Goal: Information Seeking & Learning: Learn about a topic

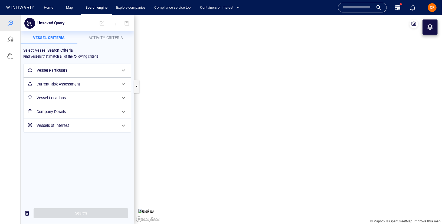
click at [344, 4] on input "text" at bounding box center [358, 8] width 31 height 8
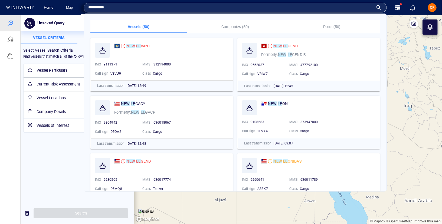
type input "**********"
click at [318, 50] on div "NEW LE GEND" at bounding box center [318, 46] width 116 height 9
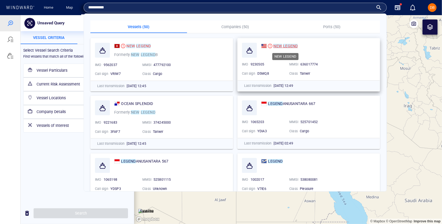
click at [277, 45] on mark "NEW" at bounding box center [277, 46] width 9 height 4
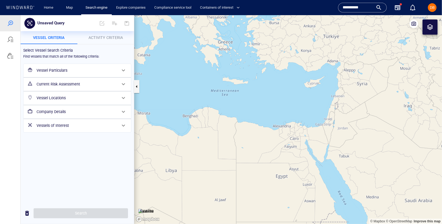
click at [107, 35] on p "Activity Criteria" at bounding box center [106, 37] width 50 height 6
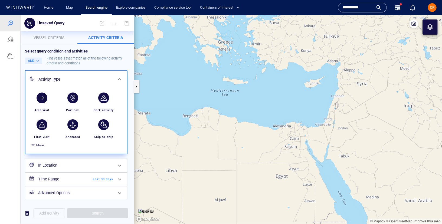
scroll to position [1, 0]
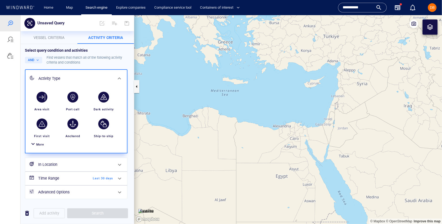
click at [40, 144] on span "More" at bounding box center [40, 145] width 8 height 4
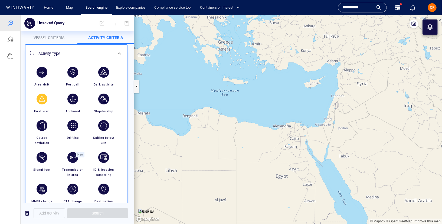
scroll to position [30, 0]
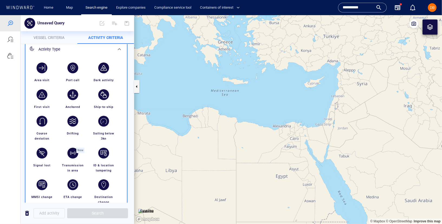
click at [100, 69] on div "button" at bounding box center [103, 67] width 11 height 11
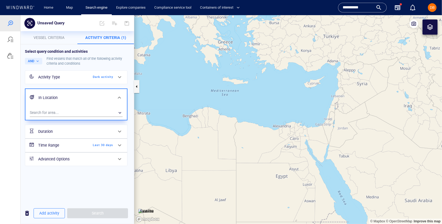
click at [123, 76] on icon at bounding box center [119, 77] width 6 height 6
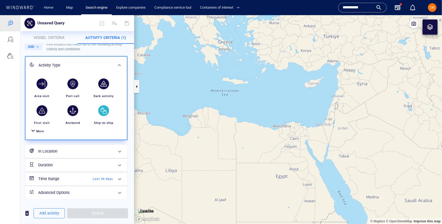
scroll to position [14, 0]
click at [119, 64] on icon at bounding box center [119, 65] width 3 height 2
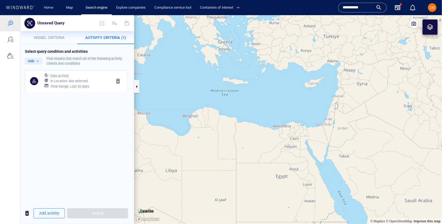
scroll to position [0, 0]
click at [93, 80] on div "In Location : Not selected" at bounding box center [79, 81] width 60 height 8
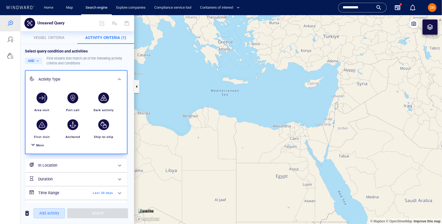
click at [52, 216] on span "Add activity" at bounding box center [49, 213] width 20 height 7
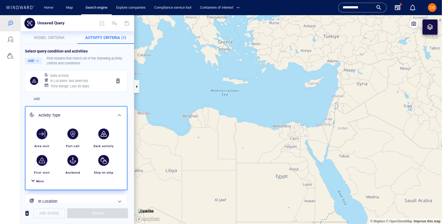
click at [40, 182] on span "More" at bounding box center [40, 181] width 8 height 4
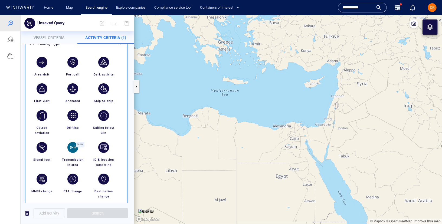
scroll to position [74, 0]
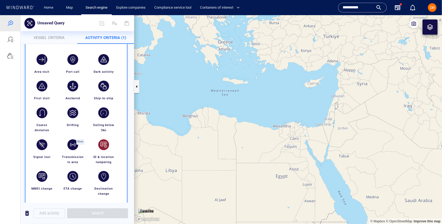
click at [104, 149] on div "button" at bounding box center [103, 144] width 15 height 15
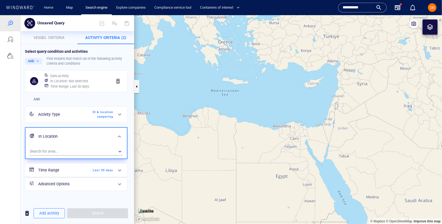
click at [77, 172] on h6 "Time Range" at bounding box center [60, 170] width 44 height 7
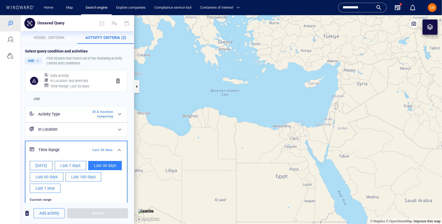
click at [75, 178] on span "Last 180 days" at bounding box center [83, 177] width 24 height 7
type input "**********"
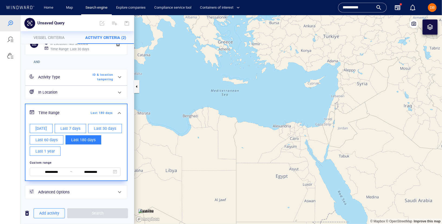
click at [120, 111] on span at bounding box center [119, 113] width 6 height 6
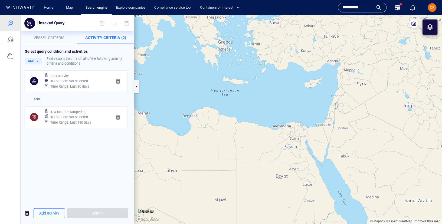
scroll to position [0, 0]
click at [50, 216] on span "Add activity" at bounding box center [49, 213] width 20 height 7
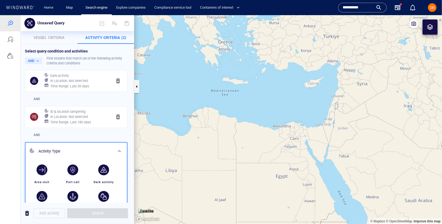
scroll to position [72, 0]
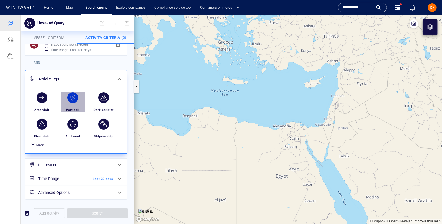
click at [74, 97] on div "button" at bounding box center [72, 97] width 11 height 11
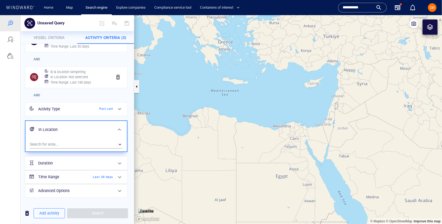
scroll to position [41, 0]
click at [74, 140] on div "​" at bounding box center [76, 143] width 93 height 8
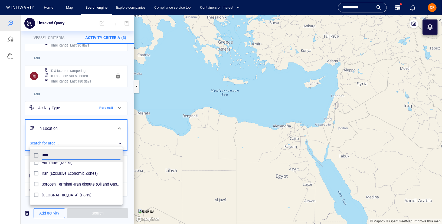
scroll to position [71, 0]
type input "****"
click at [72, 169] on span "Iran (Exclusive Economic Zones)" at bounding box center [81, 171] width 79 height 6
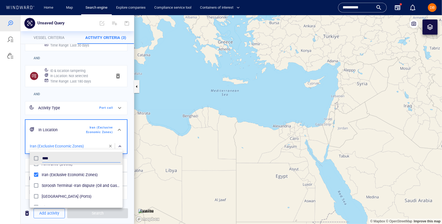
click at [71, 127] on div at bounding box center [221, 119] width 442 height 209
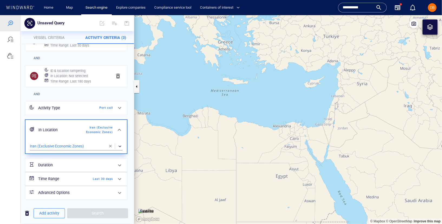
click at [90, 180] on div "Time Range Last 30 days" at bounding box center [75, 178] width 79 height 11
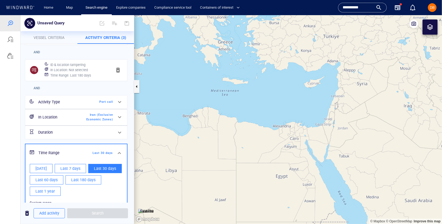
scroll to position [48, 0]
click at [79, 182] on button "Last 180 days" at bounding box center [84, 178] width 36 height 9
type input "**********"
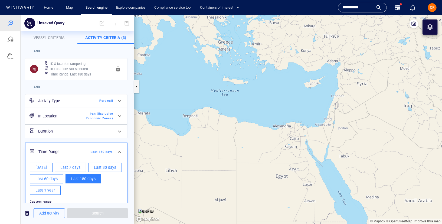
click at [114, 153] on div at bounding box center [119, 151] width 13 height 13
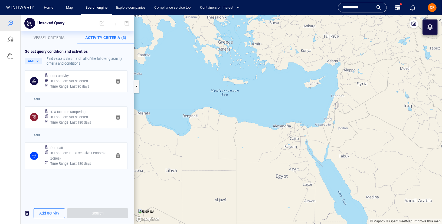
click at [81, 186] on div "Select query condition and activities AND Find vessels that match all of the fo…" at bounding box center [77, 123] width 113 height 158
click at [90, 216] on span "Search" at bounding box center [97, 213] width 61 height 10
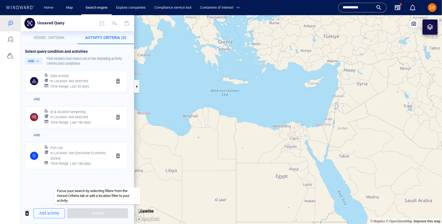
click at [90, 212] on span "Search" at bounding box center [97, 213] width 61 height 10
click at [44, 178] on div "Select query condition and activities AND Find vessels that match all of the fo…" at bounding box center [77, 123] width 113 height 158
click at [75, 160] on div "Time Range : Last 180 days" at bounding box center [79, 164] width 60 height 8
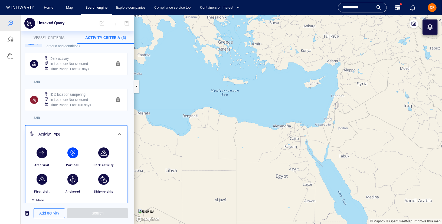
scroll to position [16, 0]
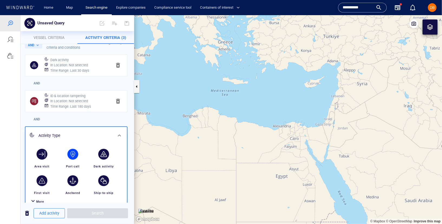
click at [99, 131] on div "Activity Type" at bounding box center [75, 135] width 79 height 11
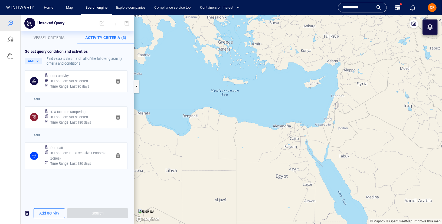
scroll to position [0, 0]
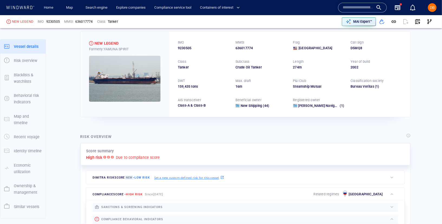
scroll to position [19, 0]
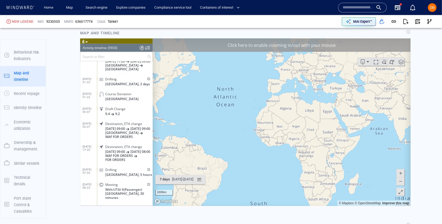
scroll to position [613, 0]
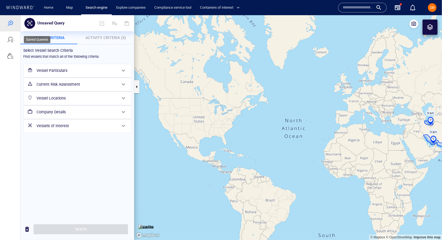
click at [16, 43] on div at bounding box center [10, 39] width 20 height 16
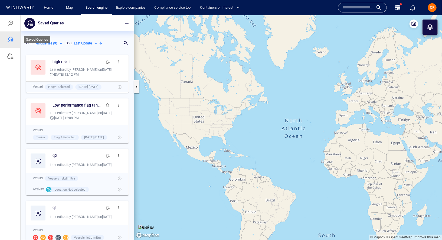
scroll to position [187, 113]
click at [11, 26] on div at bounding box center [10, 23] width 20 height 16
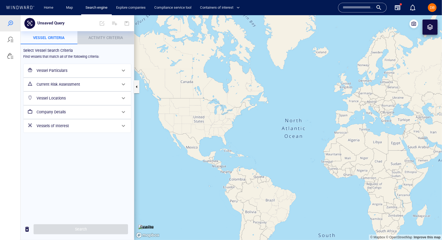
click at [100, 40] on p "Activity Criteria" at bounding box center [106, 37] width 50 height 6
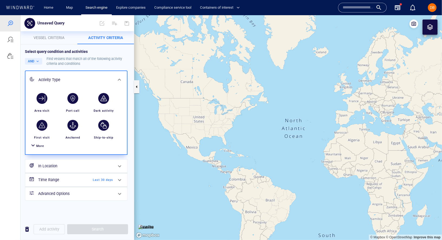
click at [41, 147] on div "More" at bounding box center [40, 145] width 8 height 5
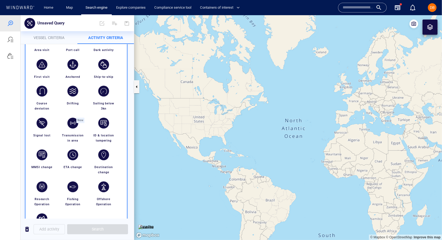
scroll to position [0, 0]
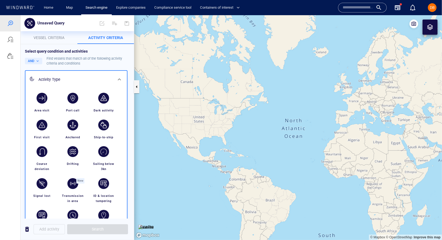
click at [103, 100] on div "button" at bounding box center [103, 97] width 11 height 11
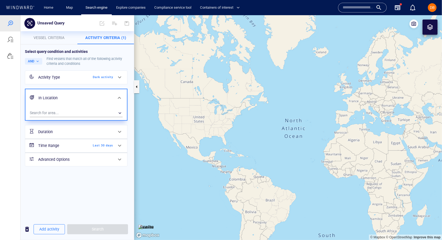
click at [101, 77] on div "Dark activity" at bounding box center [97, 76] width 31 height 5
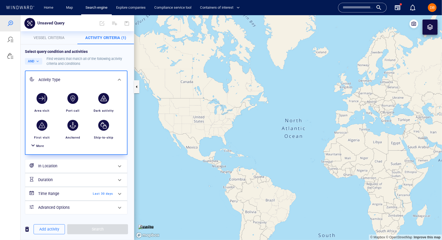
click at [120, 190] on span at bounding box center [119, 193] width 6 height 6
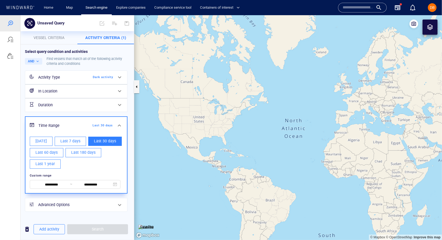
click at [77, 155] on button "Last 180 days" at bounding box center [84, 152] width 36 height 9
type input "**********"
click at [118, 123] on span at bounding box center [119, 125] width 6 height 6
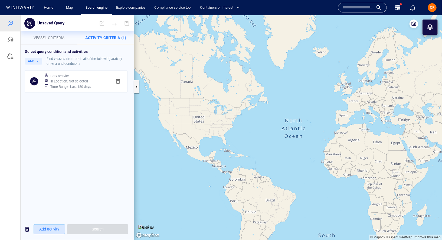
click at [50, 231] on span "Add activity" at bounding box center [49, 228] width 20 height 7
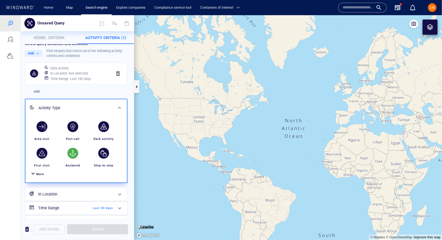
scroll to position [15, 0]
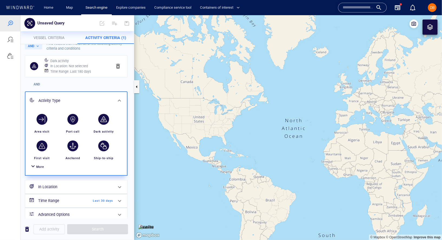
click at [38, 169] on div "More" at bounding box center [76, 166] width 95 height 10
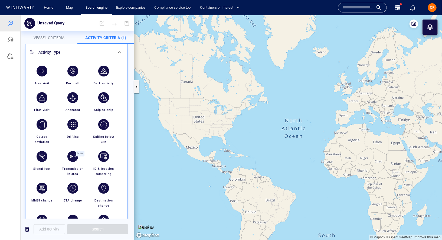
scroll to position [68, 0]
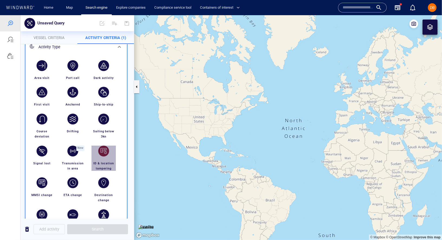
click at [105, 154] on div "button" at bounding box center [103, 150] width 11 height 11
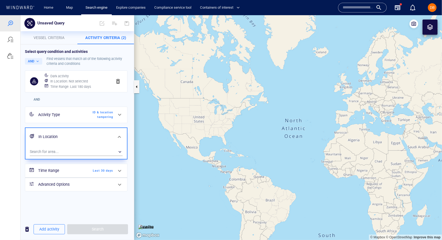
click at [98, 171] on span "Last 30 days" at bounding box center [97, 170] width 31 height 5
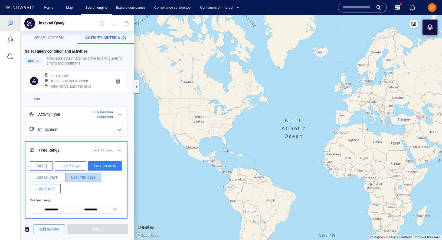
click at [80, 178] on span "Last 180 days" at bounding box center [83, 177] width 24 height 7
type input "**********"
click at [119, 149] on span at bounding box center [119, 150] width 6 height 6
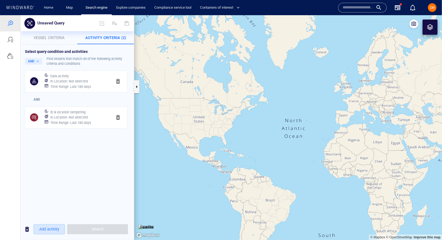
click at [41, 225] on span "Add activity" at bounding box center [49, 228] width 20 height 7
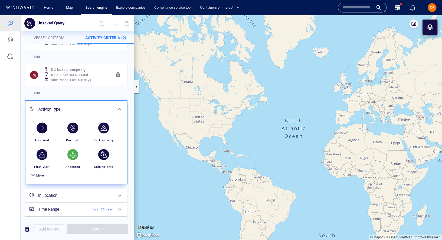
scroll to position [57, 0]
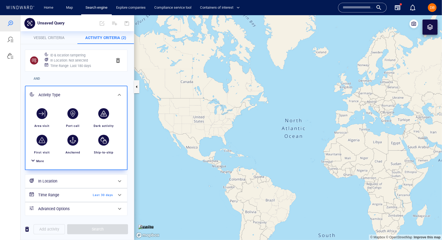
click at [63, 180] on h6 "In Location" at bounding box center [75, 180] width 75 height 7
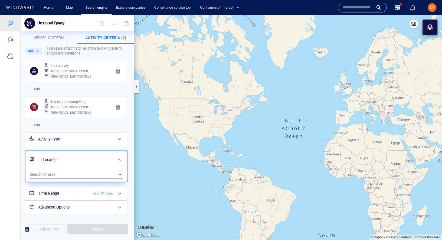
scroll to position [12, 0]
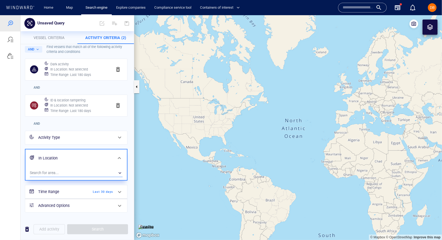
click at [63, 169] on div "​" at bounding box center [76, 172] width 93 height 8
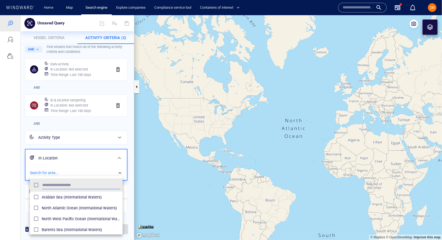
scroll to position [54, 93]
type input "****"
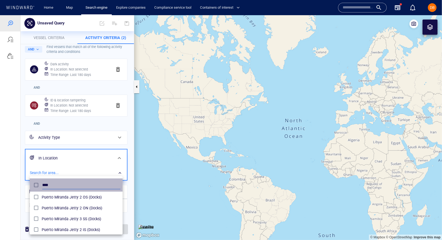
click at [81, 183] on input "****" at bounding box center [81, 185] width 78 height 8
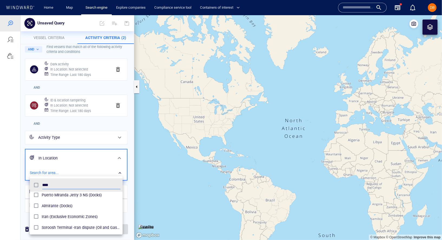
scroll to position [65, 0]
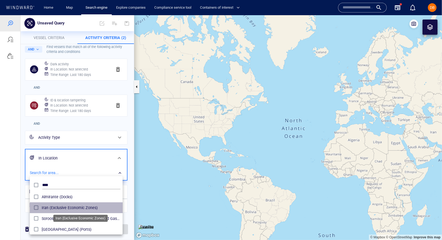
click at [76, 206] on span "Iran (Exclusive Economic Zones)" at bounding box center [81, 207] width 79 height 6
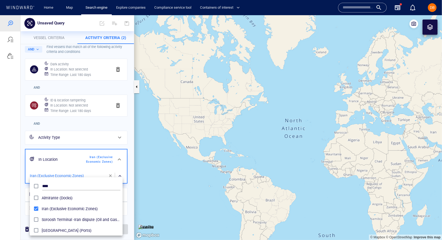
click at [25, 172] on div at bounding box center [221, 127] width 442 height 224
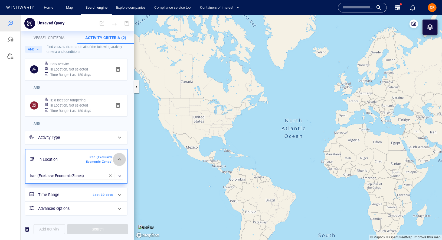
click at [119, 156] on span at bounding box center [119, 159] width 6 height 6
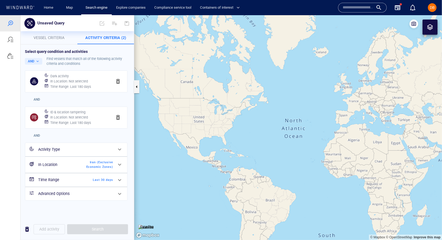
click at [62, 179] on h6 "Time Range" at bounding box center [60, 179] width 44 height 7
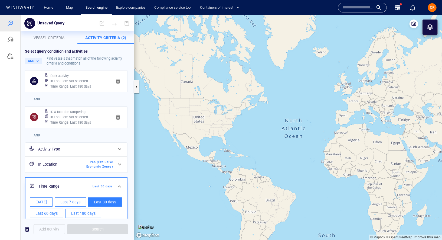
click at [77, 215] on span "Last 180 days" at bounding box center [83, 213] width 24 height 7
type input "**********"
click at [17, 186] on div at bounding box center [10, 127] width 21 height 224
click at [77, 184] on h6 "Time Range" at bounding box center [59, 185] width 43 height 7
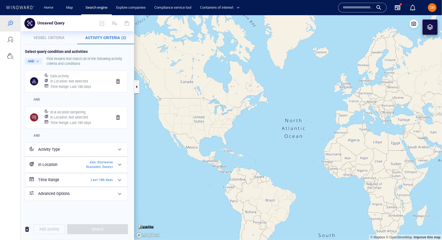
click at [87, 177] on span "Last 180 days" at bounding box center [97, 179] width 31 height 5
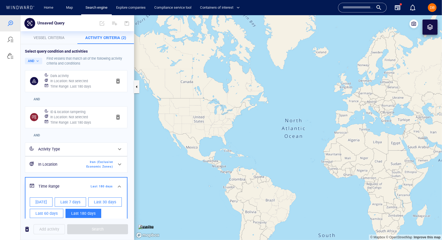
click at [78, 177] on div "Time Range Last 180 days" at bounding box center [76, 186] width 102 height 18
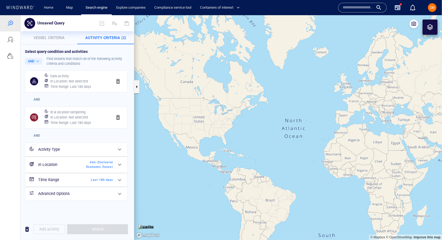
click at [109, 146] on div "Activity Type" at bounding box center [75, 149] width 75 height 7
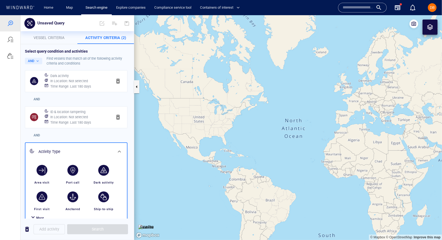
click at [107, 135] on div "AND" at bounding box center [76, 135] width 105 height 12
click at [61, 152] on div "Activity Type" at bounding box center [75, 151] width 74 height 7
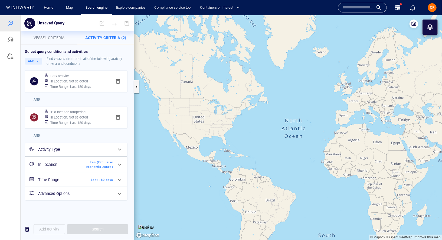
click at [61, 147] on div "Activity Type" at bounding box center [75, 149] width 75 height 7
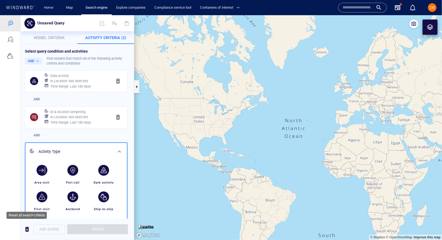
click at [24, 229] on span "button" at bounding box center [27, 228] width 6 height 7
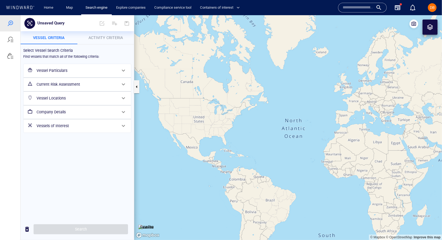
click at [71, 67] on h6 "Vessel Particulars" at bounding box center [77, 70] width 80 height 7
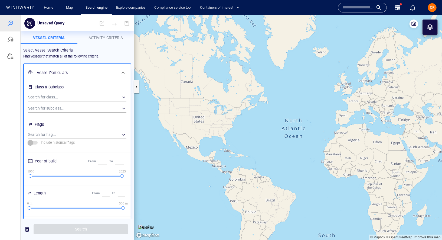
click at [99, 42] on button "Activity Criteria" at bounding box center [105, 37] width 57 height 13
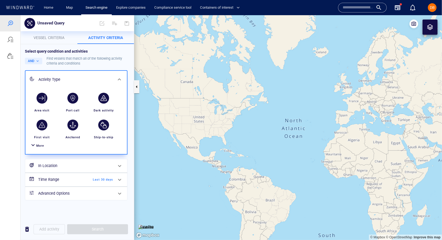
click at [103, 101] on div "button" at bounding box center [103, 97] width 11 height 11
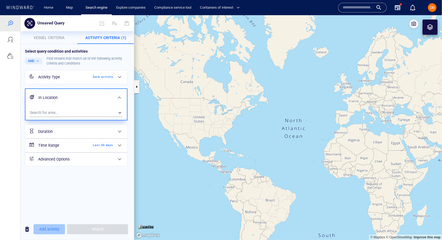
click at [40, 226] on span "Add activity" at bounding box center [49, 228] width 20 height 7
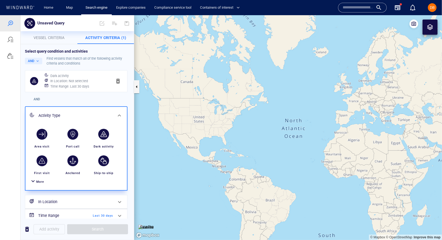
click at [84, 96] on div "AND" at bounding box center [76, 99] width 105 height 12
click at [84, 84] on h6 "Time Range : Last 30 days" at bounding box center [69, 85] width 39 height 5
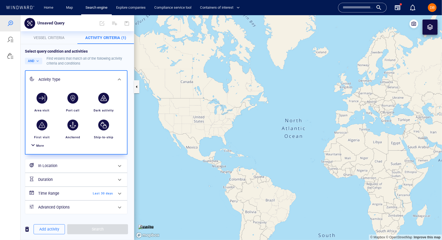
click at [87, 193] on span "Last 30 days" at bounding box center [97, 193] width 31 height 5
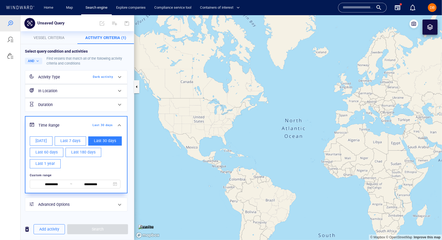
click at [82, 157] on div "Today Last 7 days Last 30 days Last 60 days Last 180 days Last 1 year" at bounding box center [76, 152] width 95 height 34
click at [82, 155] on button "Last 180 days" at bounding box center [84, 151] width 36 height 9
type input "**********"
click at [93, 123] on span "Last 180 days" at bounding box center [97, 124] width 31 height 5
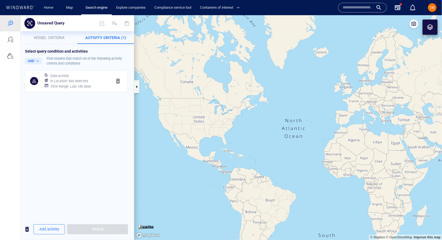
click at [50, 224] on div "Add activity Search" at bounding box center [77, 228] width 113 height 13
click at [49, 228] on span "Add activity" at bounding box center [49, 228] width 20 height 7
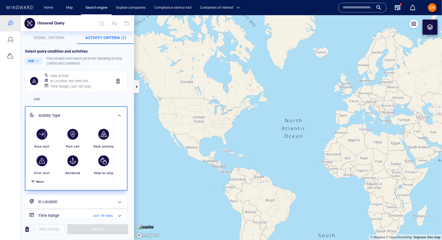
click at [40, 182] on span "More" at bounding box center [40, 181] width 8 height 4
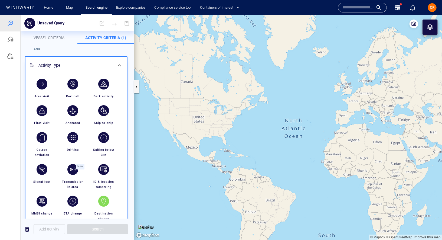
scroll to position [35, 0]
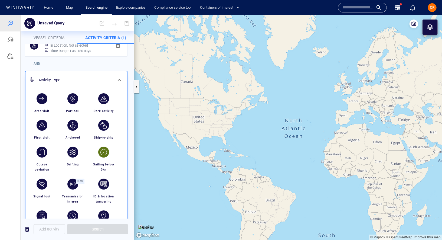
click at [102, 156] on div "button" at bounding box center [103, 151] width 11 height 11
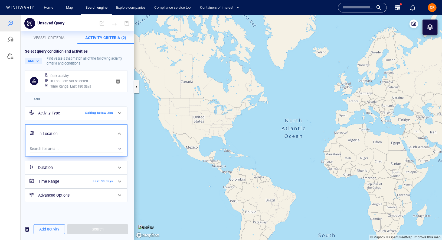
click at [105, 108] on div "Activity Type Sailing below 3kn" at bounding box center [75, 112] width 79 height 11
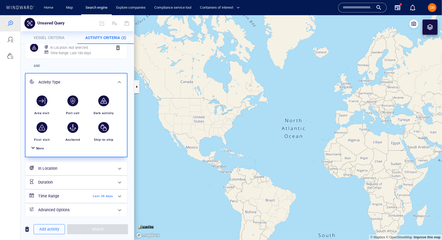
click at [43, 147] on span "More" at bounding box center [40, 148] width 8 height 4
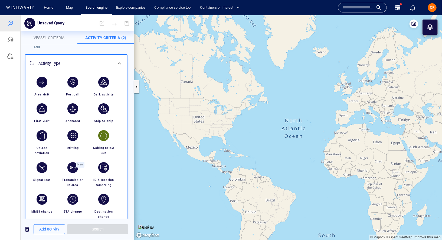
scroll to position [52, 0]
click at [104, 166] on div "button" at bounding box center [103, 166] width 11 height 11
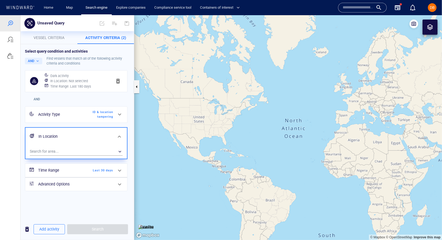
click at [109, 133] on h6 "In Location" at bounding box center [75, 136] width 74 height 7
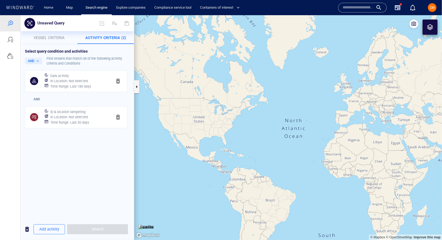
click at [100, 122] on div "Time Range : Last 30 days" at bounding box center [79, 122] width 60 height 8
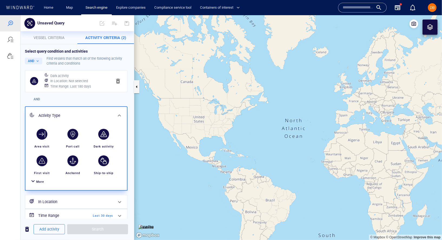
click at [71, 215] on h6 "Time Range" at bounding box center [60, 215] width 44 height 7
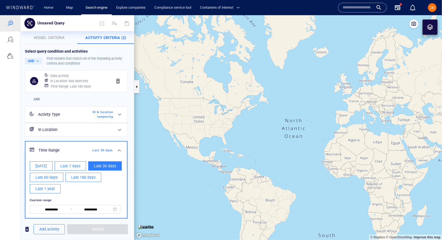
click at [77, 178] on span "Last 180 days" at bounding box center [83, 177] width 24 height 7
type input "**********"
click at [116, 149] on span at bounding box center [119, 150] width 6 height 6
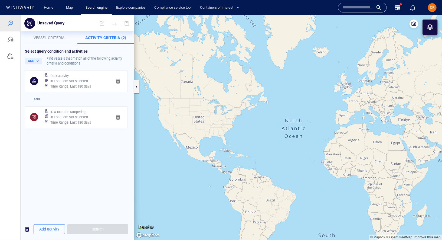
click at [90, 148] on div "Select query condition and activities AND Find vessels that match all of the fo…" at bounding box center [77, 131] width 113 height 174
click at [61, 41] on button "Vessel criteria" at bounding box center [49, 37] width 57 height 13
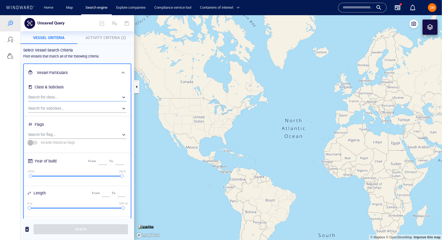
click at [111, 95] on div "​" at bounding box center [77, 97] width 98 height 8
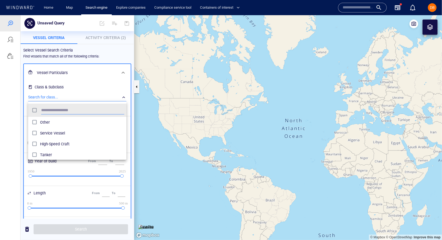
scroll to position [54, 98]
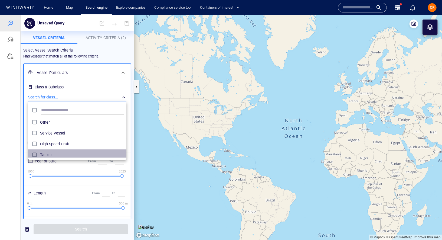
click at [68, 151] on span "Tanker" at bounding box center [82, 154] width 84 height 6
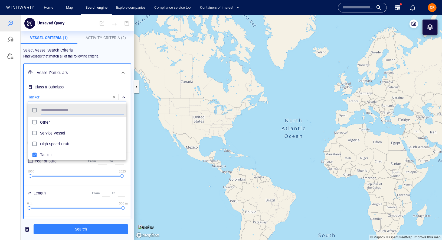
click at [93, 80] on div at bounding box center [221, 127] width 442 height 224
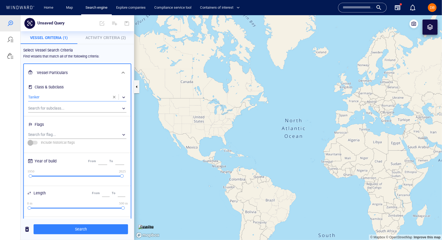
click at [118, 71] on div at bounding box center [123, 72] width 13 height 13
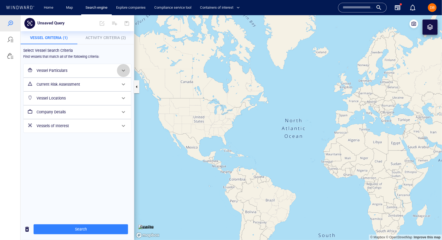
click at [118, 71] on div at bounding box center [123, 70] width 13 height 13
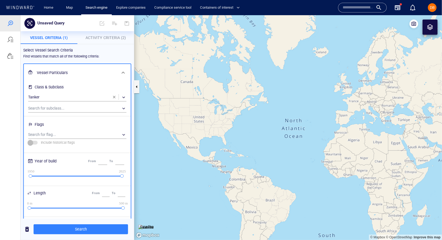
click at [114, 69] on h6 "Vessel Particulars" at bounding box center [77, 72] width 80 height 7
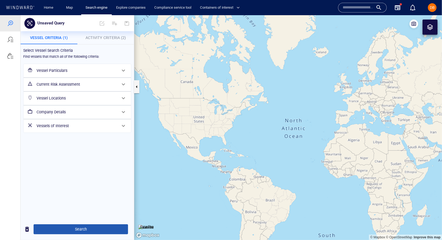
click at [85, 229] on span "Search" at bounding box center [81, 228] width 86 height 7
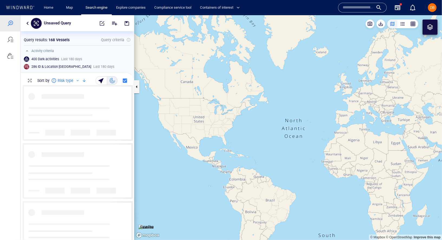
scroll to position [155, 113]
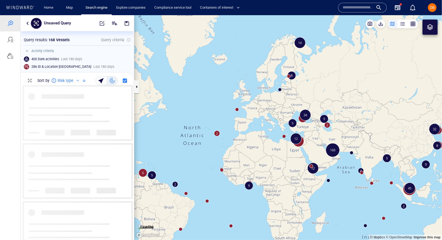
drag, startPoint x: 376, startPoint y: 147, endPoint x: 273, endPoint y: 154, distance: 102.9
click at [273, 154] on canvas "Map" at bounding box center [288, 127] width 308 height 224
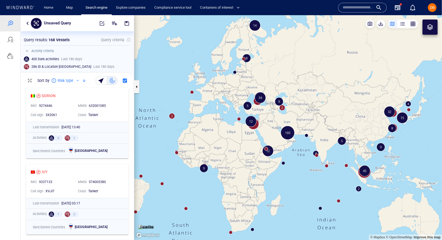
drag, startPoint x: 327, startPoint y: 164, endPoint x: 282, endPoint y: 143, distance: 50.0
click at [282, 144] on canvas "Map" at bounding box center [288, 127] width 308 height 224
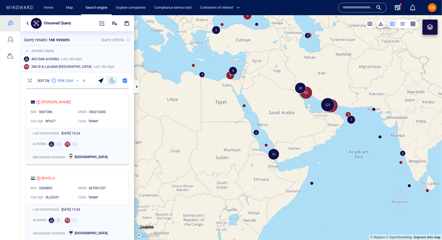
scroll to position [0, 0]
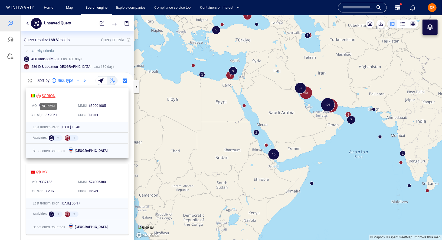
click at [42, 96] on div "SORION" at bounding box center [49, 95] width 14 height 6
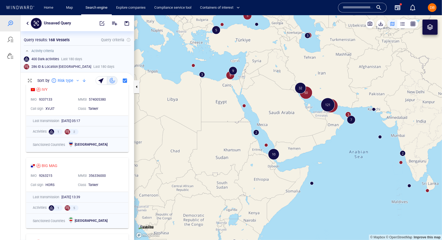
scroll to position [106, 0]
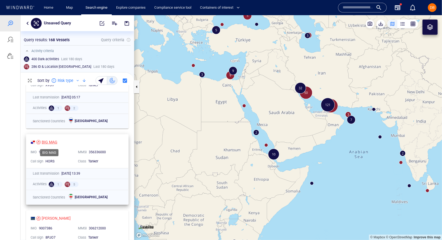
click at [50, 142] on div "BIG MAG" at bounding box center [50, 141] width 16 height 6
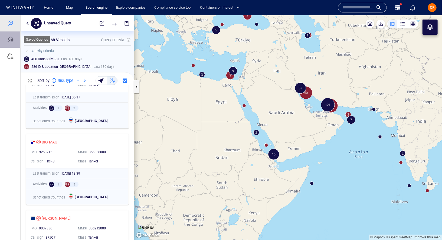
click at [15, 41] on div at bounding box center [10, 39] width 20 height 16
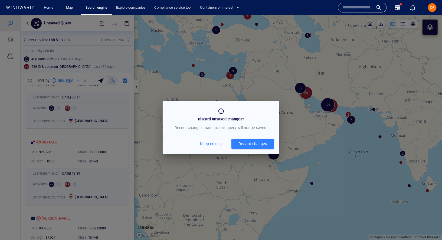
click at [217, 143] on span "Keep editing" at bounding box center [211, 143] width 22 height 7
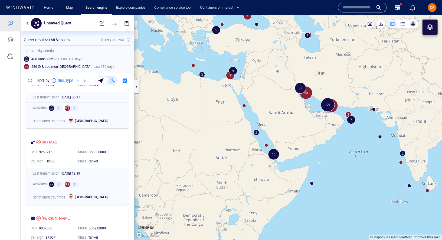
click at [28, 23] on button "button" at bounding box center [27, 23] width 6 height 6
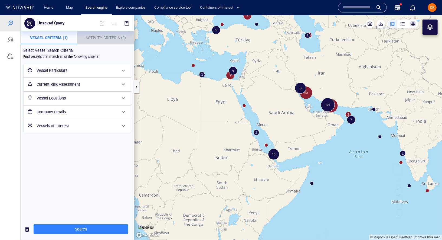
click at [99, 40] on p "Activity Criteria (2)" at bounding box center [106, 37] width 50 height 6
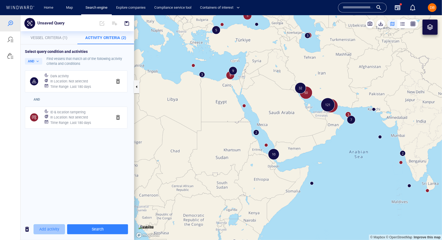
click at [42, 228] on span "Add activity" at bounding box center [49, 228] width 20 height 7
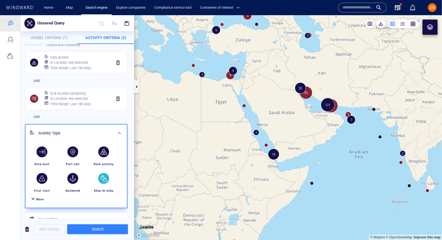
scroll to position [21, 0]
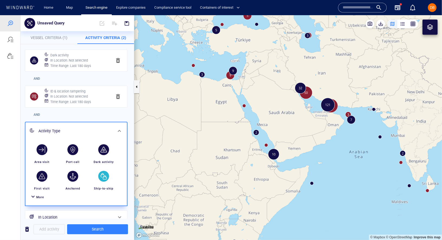
click at [102, 180] on div "button" at bounding box center [103, 175] width 15 height 15
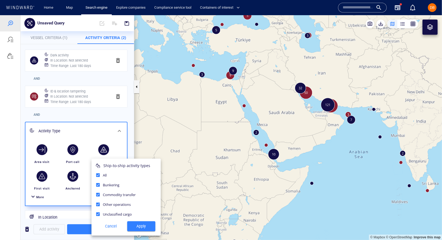
click at [138, 226] on span "Apply" at bounding box center [141, 225] width 19 height 7
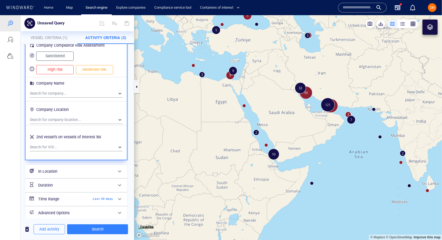
scroll to position [401, 0]
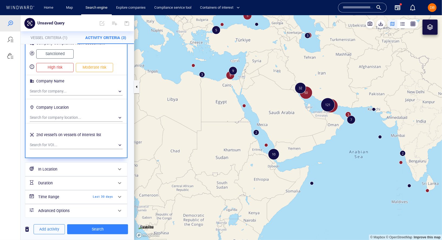
click at [112, 191] on div "Time Range Last 30 days" at bounding box center [75, 196] width 79 height 11
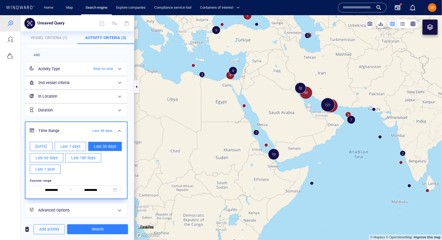
scroll to position [81, 0]
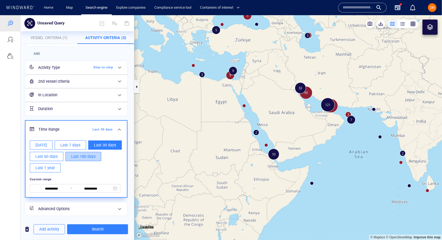
click at [77, 159] on button "Last 180 days" at bounding box center [84, 155] width 36 height 9
type input "**********"
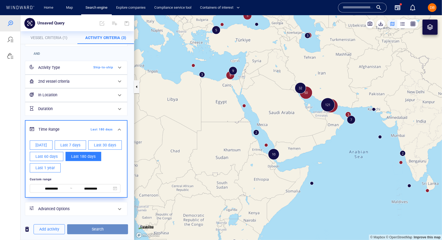
click at [99, 233] on button "Search" at bounding box center [97, 229] width 61 height 10
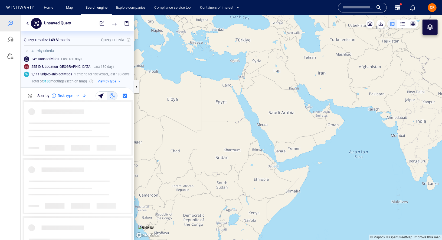
scroll to position [139, 113]
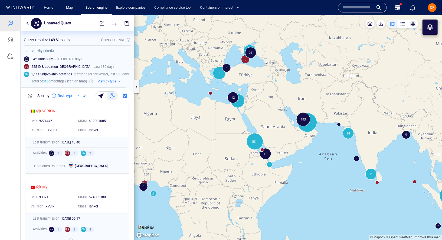
click at [218, 74] on canvas "Map" at bounding box center [288, 127] width 308 height 224
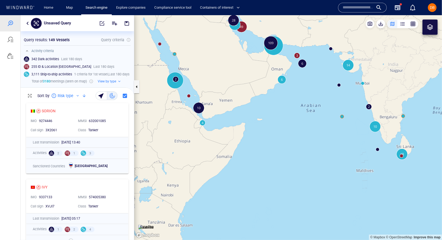
drag, startPoint x: 317, startPoint y: 94, endPoint x: 322, endPoint y: 224, distance: 130.6
click at [324, 231] on canvas "Map" at bounding box center [288, 127] width 308 height 224
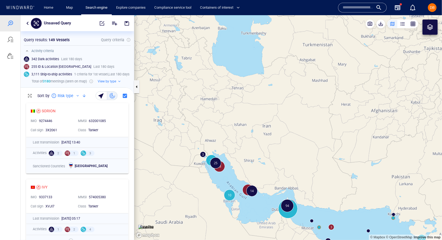
drag, startPoint x: 284, startPoint y: 193, endPoint x: 284, endPoint y: 119, distance: 73.4
click at [284, 119] on canvas "Map" at bounding box center [288, 127] width 308 height 224
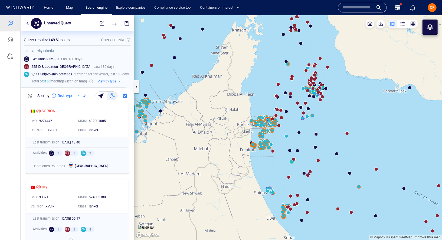
click at [272, 116] on canvas "Map" at bounding box center [288, 127] width 308 height 224
click at [273, 119] on canvas "Map" at bounding box center [288, 127] width 308 height 224
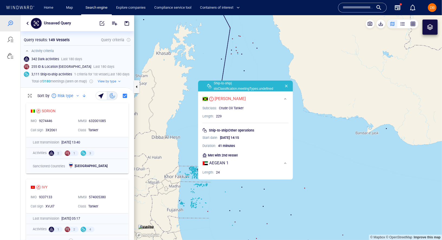
drag, startPoint x: 312, startPoint y: 186, endPoint x: 363, endPoint y: 76, distance: 121.3
click at [363, 76] on canvas "Map" at bounding box center [288, 127] width 308 height 224
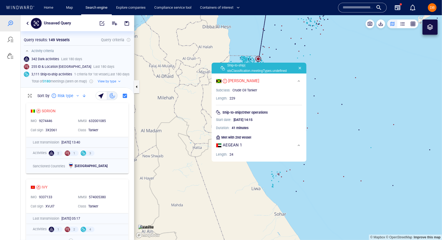
click at [309, 96] on canvas "Map" at bounding box center [288, 127] width 308 height 224
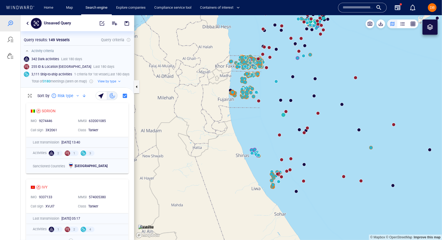
click at [254, 97] on canvas "Map" at bounding box center [288, 127] width 308 height 224
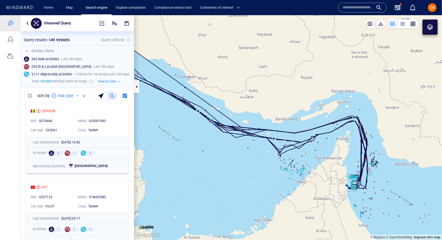
drag, startPoint x: 376, startPoint y: 212, endPoint x: 442, endPoint y: 215, distance: 66.4
click at [442, 215] on div "© Mapbox © OpenStreetMap Improve this map Satellite" at bounding box center [288, 127] width 308 height 224
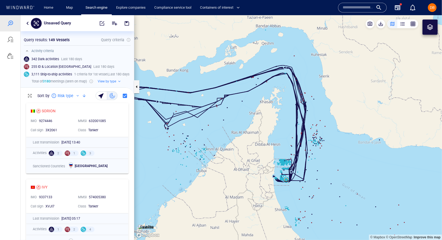
drag, startPoint x: 417, startPoint y: 179, endPoint x: 296, endPoint y: 133, distance: 128.9
click at [296, 133] on canvas "Map" at bounding box center [288, 127] width 308 height 224
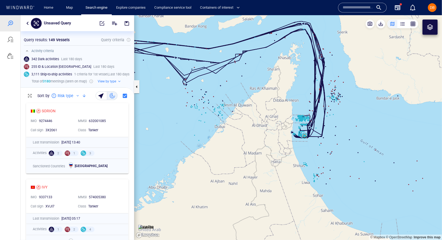
click at [330, 152] on canvas "Map" at bounding box center [288, 127] width 308 height 224
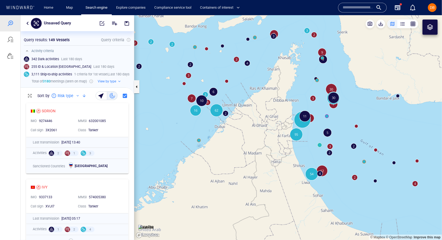
click at [332, 156] on canvas "Map" at bounding box center [288, 127] width 308 height 224
click at [330, 152] on canvas "Map" at bounding box center [288, 127] width 308 height 224
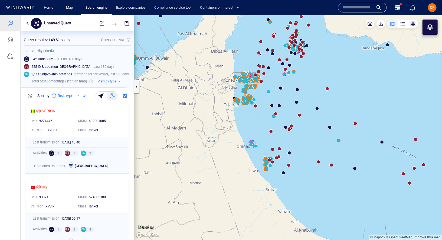
click at [248, 100] on canvas "Map" at bounding box center [288, 127] width 308 height 224
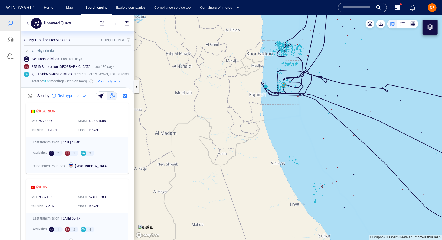
click at [284, 86] on canvas "Map" at bounding box center [288, 127] width 308 height 224
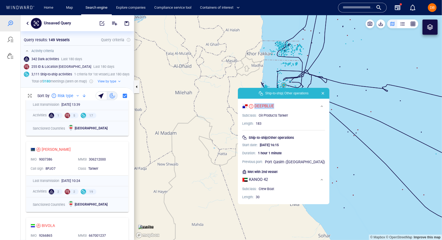
scroll to position [195, 0]
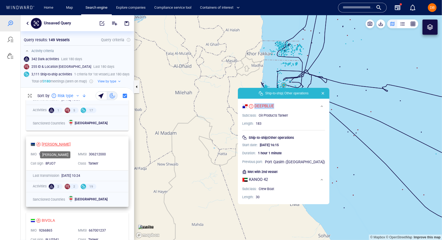
click at [47, 145] on div "[PERSON_NAME]" at bounding box center [56, 144] width 29 height 6
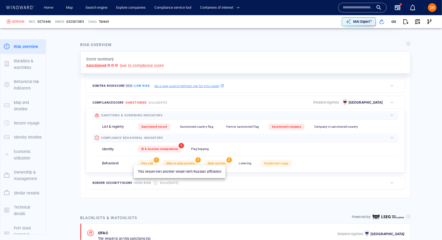
scroll to position [112, 0]
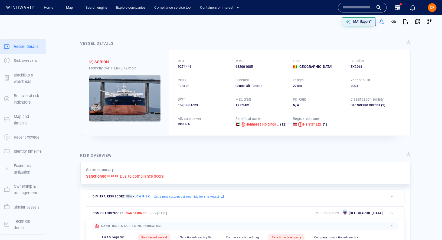
click at [153, 97] on img at bounding box center [124, 98] width 71 height 46
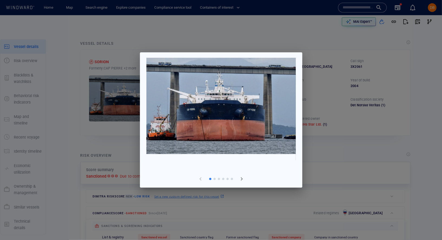
click at [287, 119] on img at bounding box center [220, 106] width 149 height 96
click at [263, 133] on img at bounding box center [220, 106] width 149 height 96
click at [240, 179] on span "button" at bounding box center [242, 178] width 6 height 6
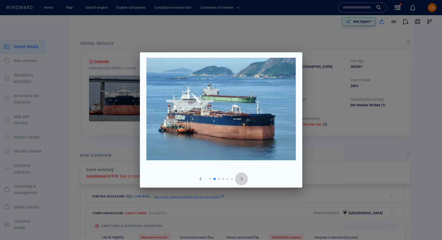
click at [240, 179] on span "button" at bounding box center [242, 178] width 6 height 6
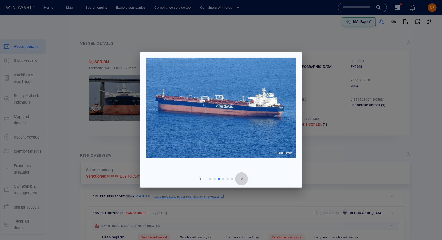
click at [240, 179] on span "button" at bounding box center [242, 178] width 6 height 6
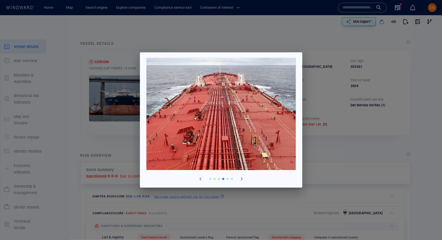
click at [200, 178] on span "button" at bounding box center [200, 178] width 6 height 6
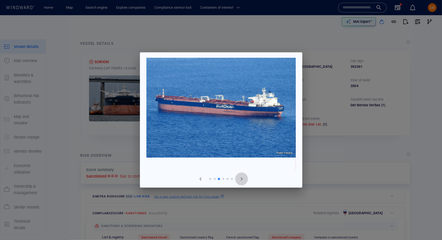
click at [243, 177] on span "button" at bounding box center [242, 178] width 6 height 6
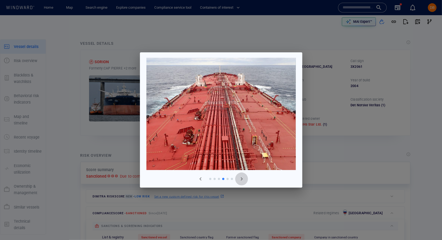
click at [243, 177] on span "button" at bounding box center [242, 178] width 6 height 6
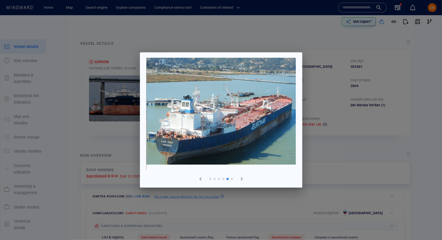
click at [333, 168] on div at bounding box center [221, 120] width 442 height 240
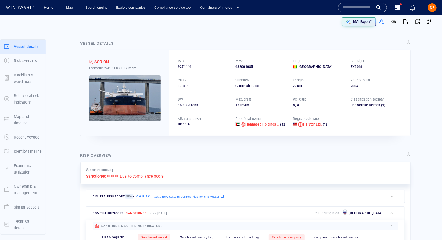
click at [138, 98] on img at bounding box center [124, 98] width 71 height 46
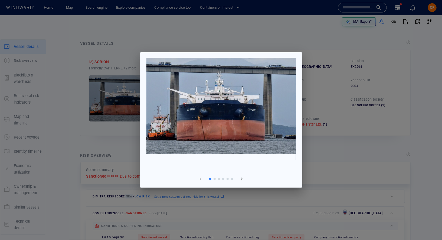
click at [252, 112] on img at bounding box center [220, 106] width 149 height 96
click at [242, 177] on span "button" at bounding box center [242, 178] width 6 height 6
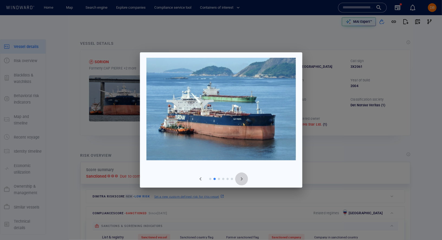
click at [242, 177] on span "button" at bounding box center [242, 178] width 6 height 6
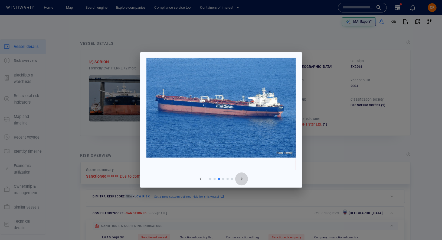
click at [242, 177] on span "button" at bounding box center [242, 178] width 6 height 6
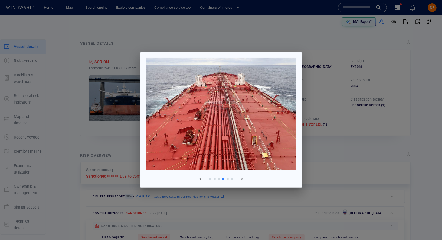
click at [322, 65] on div at bounding box center [221, 120] width 442 height 240
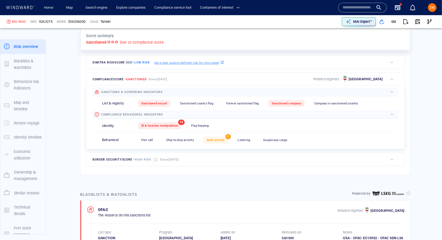
scroll to position [126, 0]
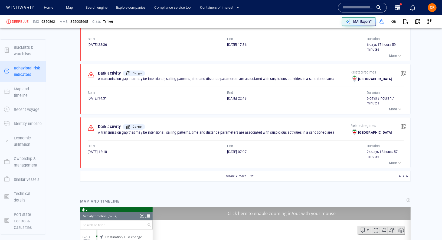
scroll to position [100172, 0]
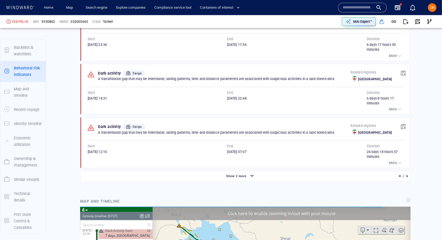
click at [256, 149] on div "11/08/2025 07:07" at bounding box center [297, 151] width 140 height 5
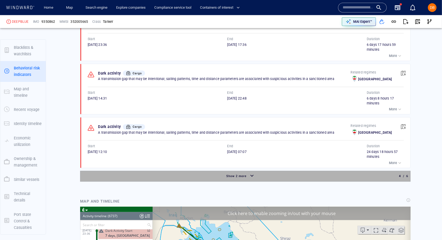
click at [258, 171] on div "Show 2 more 4 / 6" at bounding box center [246, 176] width 326 height 10
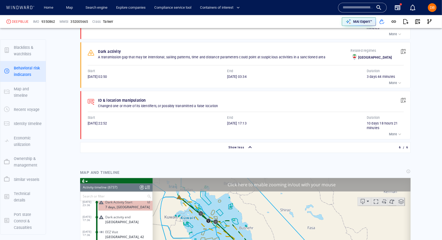
scroll to position [539, 0]
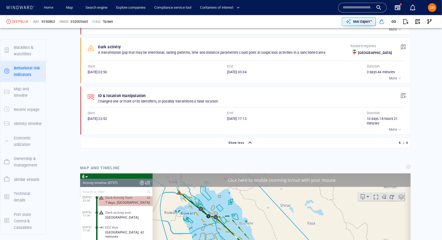
click at [250, 112] on div "End" at bounding box center [297, 112] width 142 height 7
click at [403, 45] on span "button" at bounding box center [403, 46] width 5 height 5
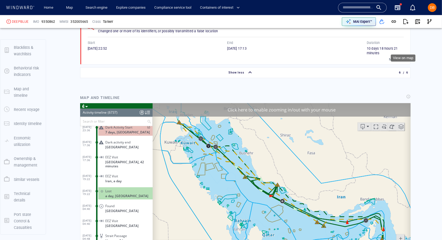
scroll to position [610, 0]
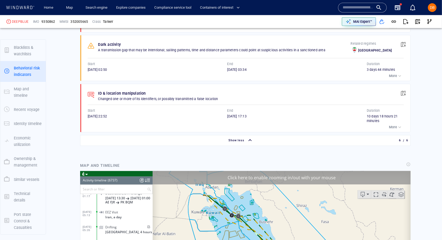
scroll to position [543, 0]
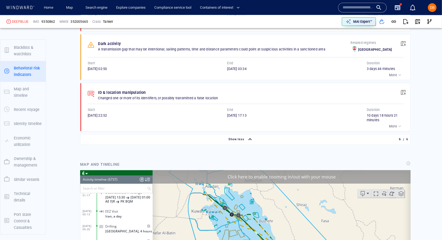
click at [141, 181] on div at bounding box center [141, 179] width 4 height 8
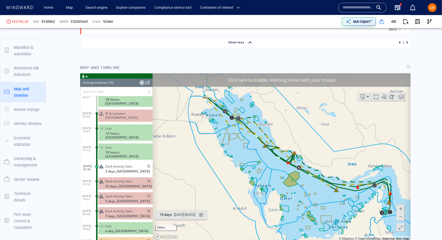
scroll to position [0, 0]
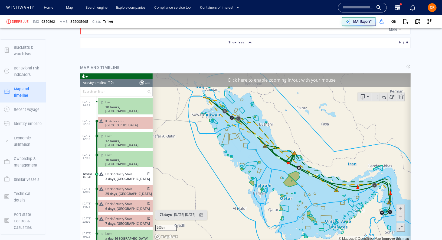
click at [126, 191] on p "25 days, Iran" at bounding box center [128, 193] width 47 height 4
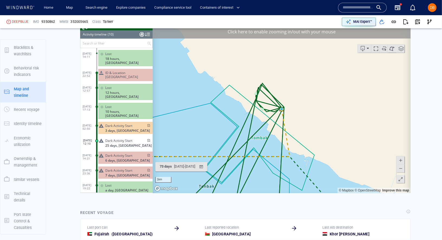
scroll to position [689, 0]
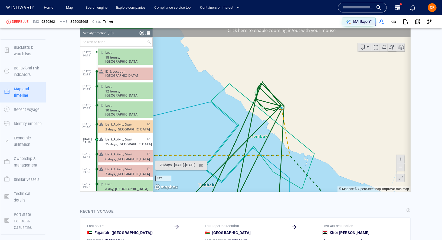
click at [294, 123] on canvas "Map" at bounding box center [281, 107] width 258 height 168
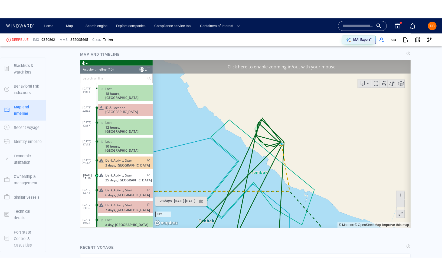
scroll to position [665, 0]
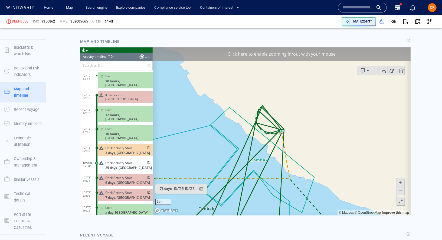
click at [403, 203] on span at bounding box center [400, 201] width 5 height 8
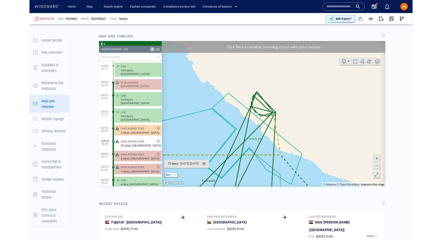
scroll to position [0, 0]
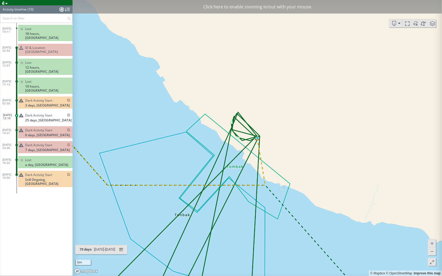
click at [305, 10] on div "Click here to enable zooming in/out with your mouse" at bounding box center [258, 7] width 370 height 14
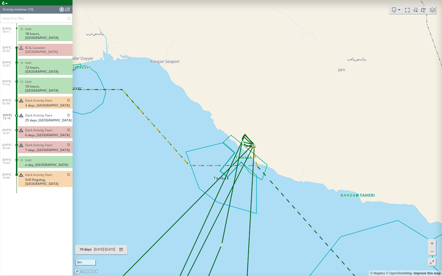
drag, startPoint x: 241, startPoint y: 204, endPoint x: 275, endPoint y: 167, distance: 49.8
click at [275, 167] on canvas "Map" at bounding box center [258, 138] width 370 height 276
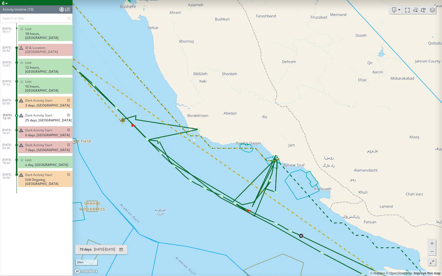
click at [55, 128] on div "Dark Activity Start" at bounding box center [47, 130] width 45 height 4
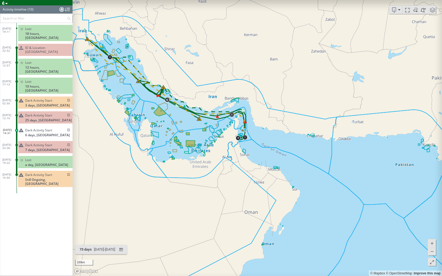
click at [47, 118] on p "25 days, Iran" at bounding box center [48, 120] width 47 height 4
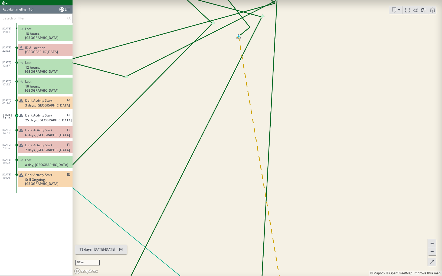
drag, startPoint x: 250, startPoint y: 90, endPoint x: 255, endPoint y: 179, distance: 90.0
click at [255, 181] on canvas "Map" at bounding box center [258, 138] width 370 height 276
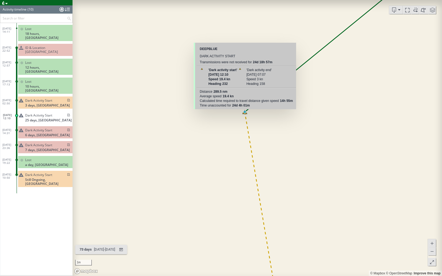
click at [244, 112] on canvas "Map" at bounding box center [258, 138] width 370 height 276
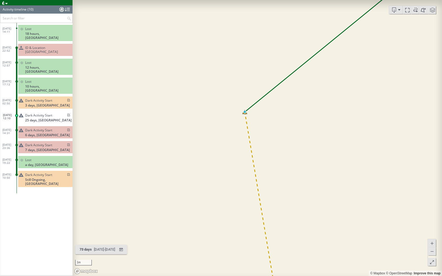
click at [244, 112] on canvas "Map" at bounding box center [258, 138] width 370 height 276
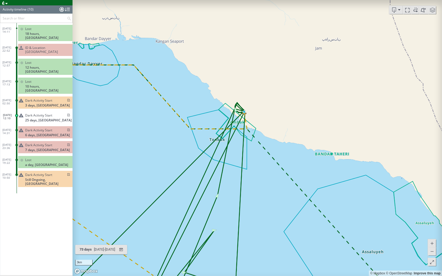
drag, startPoint x: 166, startPoint y: 106, endPoint x: 266, endPoint y: 167, distance: 116.3
click at [264, 165] on canvas "Map" at bounding box center [258, 138] width 370 height 276
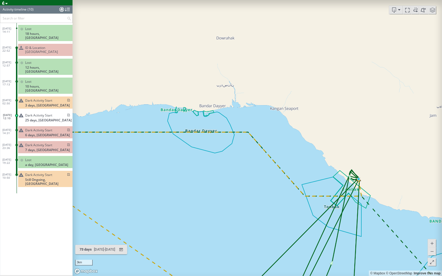
drag, startPoint x: 208, startPoint y: 148, endPoint x: 359, endPoint y: 154, distance: 150.6
click at [354, 153] on canvas "Map" at bounding box center [258, 138] width 370 height 276
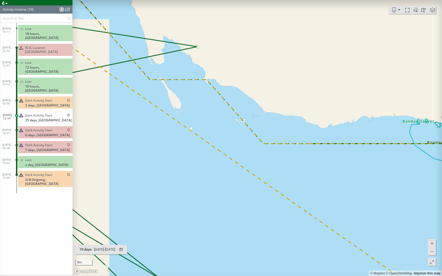
drag, startPoint x: 265, startPoint y: 75, endPoint x: 313, endPoint y: 141, distance: 81.4
click at [312, 140] on canvas "Map" at bounding box center [258, 138] width 370 height 276
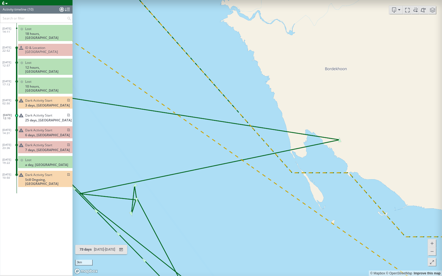
drag, startPoint x: 291, startPoint y: 102, endPoint x: 336, endPoint y: 173, distance: 83.4
click at [336, 173] on canvas "Map" at bounding box center [258, 138] width 370 height 276
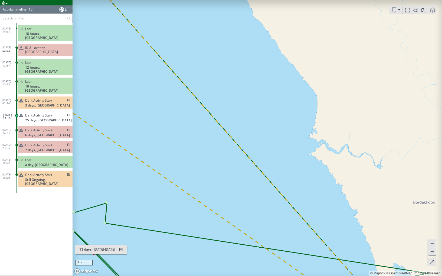
drag, startPoint x: 277, startPoint y: 129, endPoint x: 327, endPoint y: 204, distance: 90.7
click at [324, 198] on canvas "Map" at bounding box center [258, 138] width 370 height 276
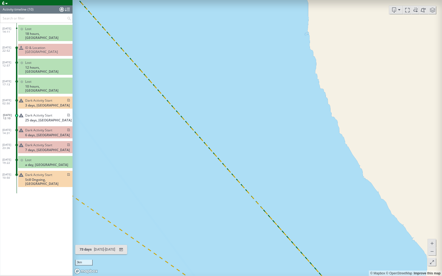
drag, startPoint x: 184, startPoint y: 76, endPoint x: 252, endPoint y: 173, distance: 117.8
click at [252, 173] on canvas "Map" at bounding box center [258, 138] width 370 height 276
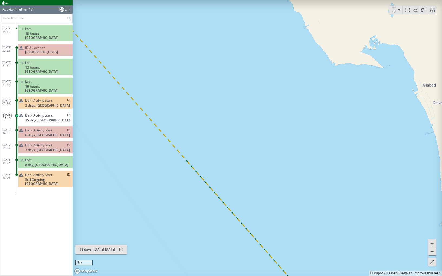
drag, startPoint x: 159, startPoint y: 101, endPoint x: 253, endPoint y: 197, distance: 133.4
click at [252, 196] on canvas "Map" at bounding box center [258, 138] width 370 height 276
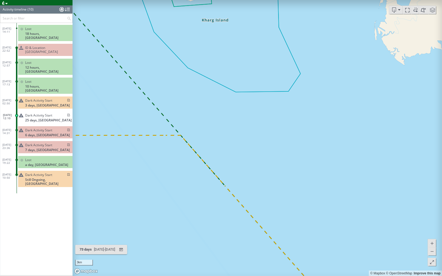
drag, startPoint x: 152, startPoint y: 71, endPoint x: 300, endPoint y: 19, distance: 156.4
click at [299, 20] on canvas "Map" at bounding box center [258, 138] width 370 height 276
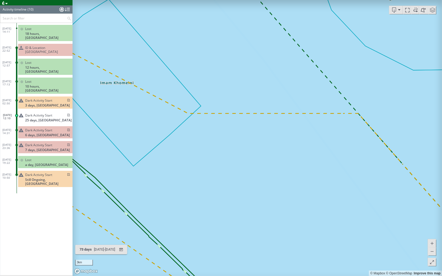
drag, startPoint x: 256, startPoint y: 13, endPoint x: 370, endPoint y: 77, distance: 130.4
click at [368, 77] on canvas "Map" at bounding box center [258, 138] width 370 height 276
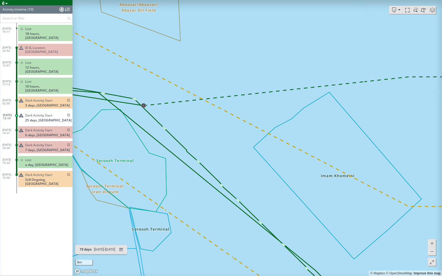
drag, startPoint x: 259, startPoint y: 84, endPoint x: 392, endPoint y: 122, distance: 138.3
click at [393, 121] on canvas "Map" at bounding box center [258, 138] width 370 height 276
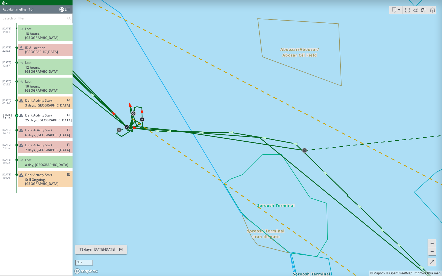
drag, startPoint x: 300, startPoint y: 94, endPoint x: 366, endPoint y: 134, distance: 77.4
click at [365, 134] on canvas "Map" at bounding box center [258, 138] width 370 height 276
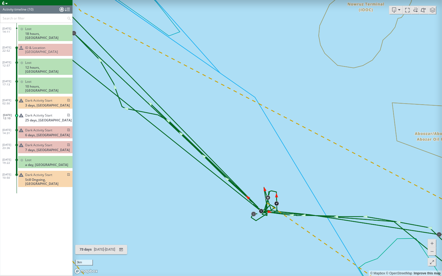
drag, startPoint x: 265, startPoint y: 90, endPoint x: 368, endPoint y: 155, distance: 121.5
click at [367, 153] on canvas "Map" at bounding box center [258, 138] width 370 height 276
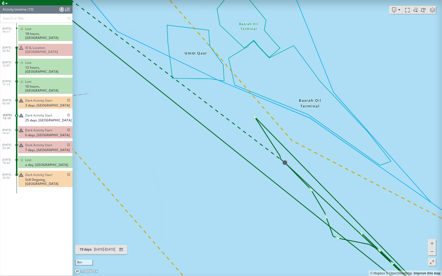
drag, startPoint x: 362, startPoint y: 142, endPoint x: 406, endPoint y: 218, distance: 88.2
click at [406, 218] on canvas "Map" at bounding box center [258, 138] width 370 height 276
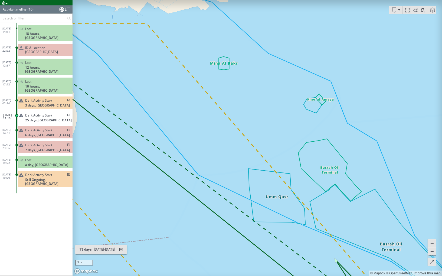
drag, startPoint x: 295, startPoint y: 101, endPoint x: 357, endPoint y: 133, distance: 70.0
click at [356, 133] on canvas "Map" at bounding box center [258, 138] width 370 height 276
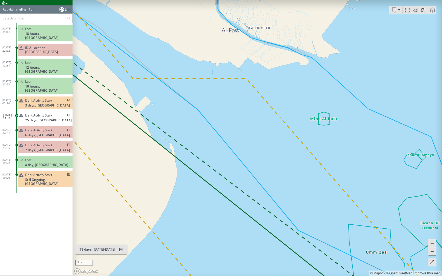
drag, startPoint x: 281, startPoint y: 70, endPoint x: 401, endPoint y: 128, distance: 133.2
click at [401, 130] on canvas "Map" at bounding box center [258, 138] width 370 height 276
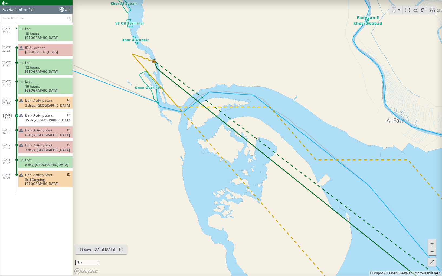
click at [156, 64] on canvas "Map" at bounding box center [258, 138] width 370 height 276
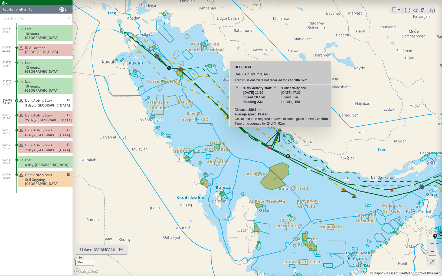
click at [238, 87] on div at bounding box center [237, 87] width 2 height 2
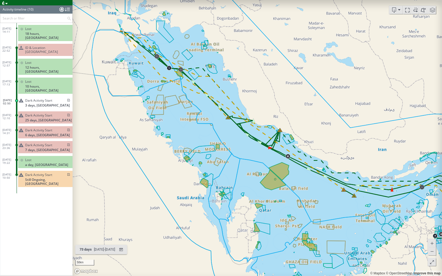
click at [281, 132] on canvas "Map" at bounding box center [258, 138] width 370 height 276
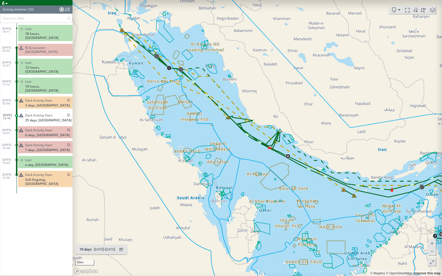
click at [270, 138] on canvas "Map" at bounding box center [258, 138] width 370 height 276
click at [280, 131] on canvas "Map" at bounding box center [258, 138] width 370 height 276
click at [124, 33] on canvas "Map" at bounding box center [258, 138] width 370 height 276
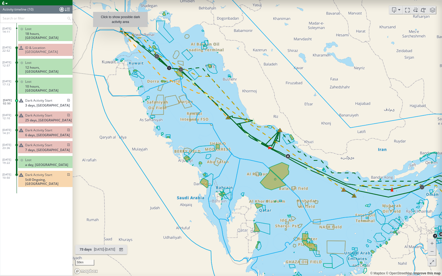
click at [120, 30] on canvas "Map" at bounding box center [258, 138] width 370 height 276
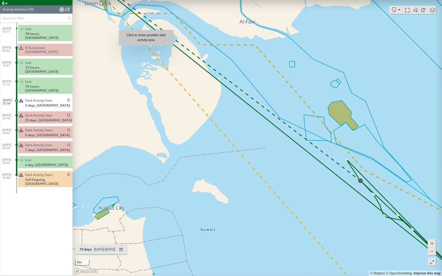
drag, startPoint x: 117, startPoint y: 14, endPoint x: 148, endPoint y: 49, distance: 46.2
click at [148, 49] on canvas "Map" at bounding box center [258, 138] width 370 height 276
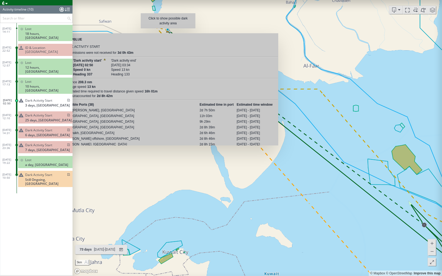
drag, startPoint x: 135, startPoint y: 22, endPoint x: 168, endPoint y: 31, distance: 33.7
click at [168, 31] on canvas "Map" at bounding box center [258, 138] width 370 height 276
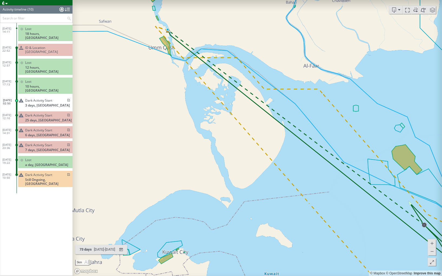
click at [55, 118] on p "25 days, Iran" at bounding box center [48, 120] width 47 height 4
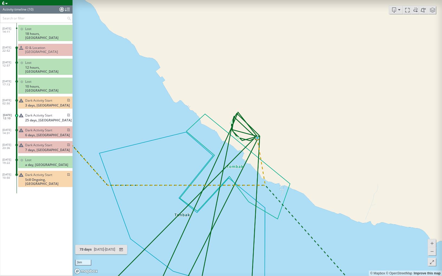
click at [53, 133] on span "6 days, United Arab Emirates" at bounding box center [47, 135] width 45 height 4
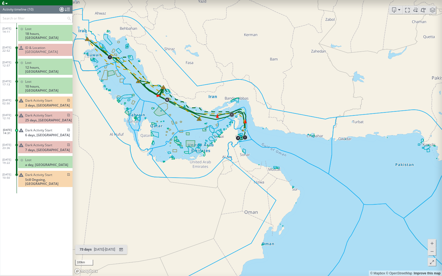
click at [49, 143] on span "Dark Activity Start" at bounding box center [38, 145] width 27 height 4
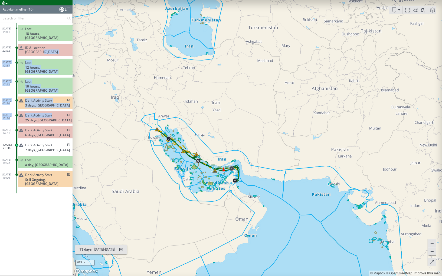
drag, startPoint x: 48, startPoint y: 49, endPoint x: 54, endPoint y: 99, distance: 50.5
click at [54, 99] on div "01/06/25 14:11 Lost 18 hours, Kuwait 02/07/25 22:52 ID & Location Tampering 10/…" at bounding box center [36, 105] width 72 height 165
click at [54, 113] on div "Dark Activity Start" at bounding box center [47, 115] width 45 height 4
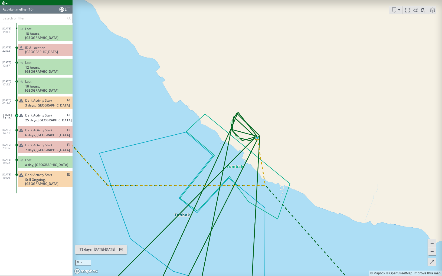
click at [53, 126] on div "Dark Activity Start 6 days, United Arab Emirates" at bounding box center [45, 132] width 54 height 12
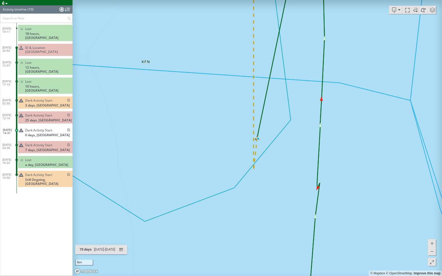
click at [51, 143] on span "Dark Activity Start" at bounding box center [38, 145] width 27 height 4
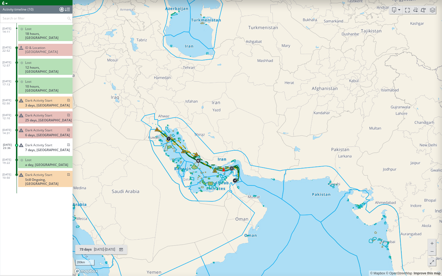
click at [433, 239] on span at bounding box center [432, 263] width 5 height 8
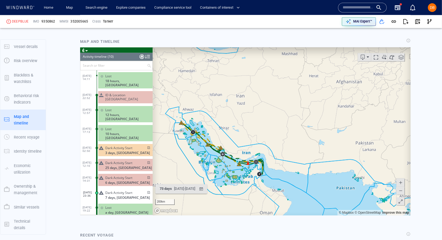
click at [122, 146] on span "Dark Activity Start" at bounding box center [118, 148] width 27 height 4
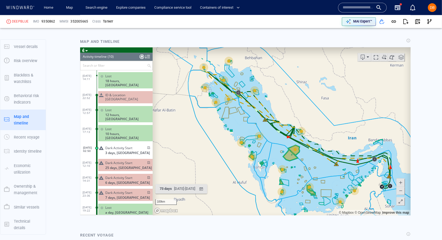
scroll to position [8, 0]
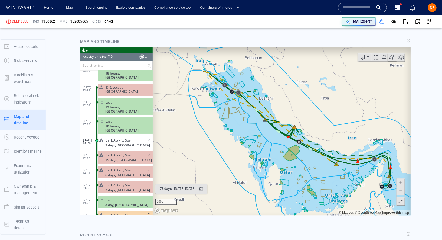
click at [115, 217] on span "Still Ongoing, Oman" at bounding box center [128, 221] width 47 height 8
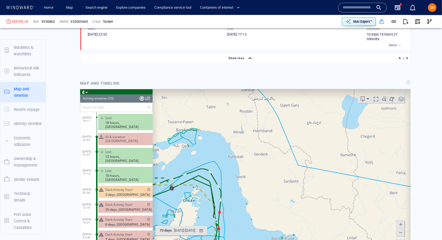
scroll to position [688, 0]
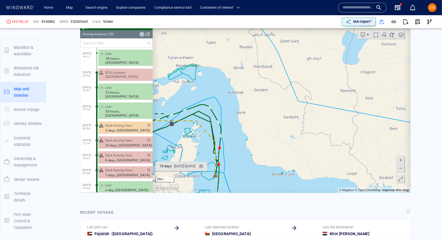
click at [129, 70] on span "ID & Location [GEOGRAPHIC_DATA]" at bounding box center [127, 74] width 45 height 8
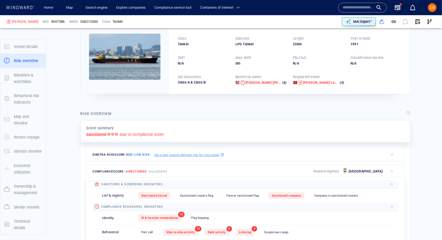
scroll to position [14, 0]
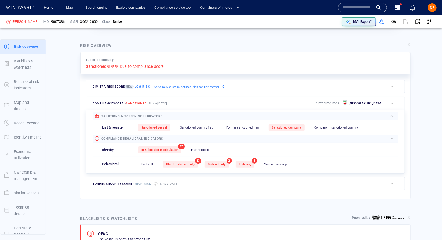
scroll to position [110, 0]
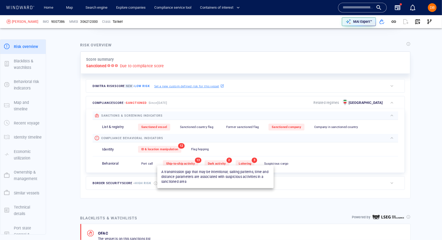
click at [217, 162] on span "Dark activity" at bounding box center [217, 164] width 18 height 4
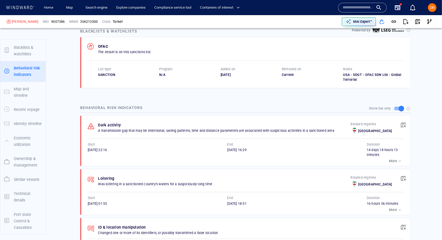
scroll to position [299, 0]
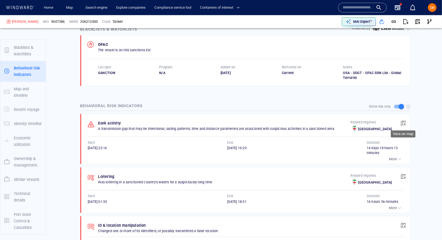
click at [403, 120] on span "button" at bounding box center [403, 122] width 5 height 5
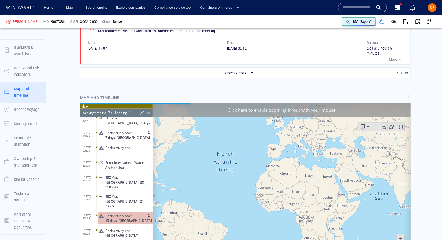
scroll to position [546, 0]
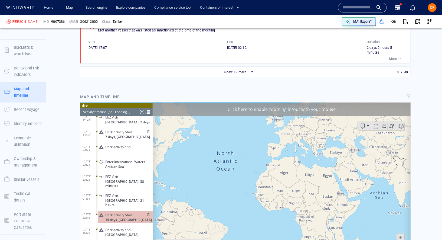
scroll to position [1622, 0]
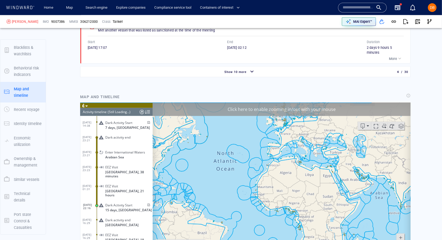
click at [141, 112] on div at bounding box center [141, 111] width 4 height 8
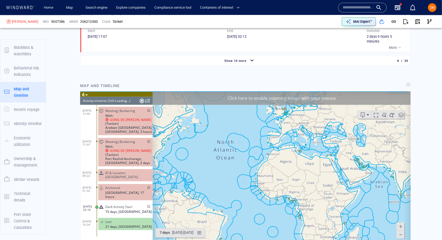
scroll to position [557, 0]
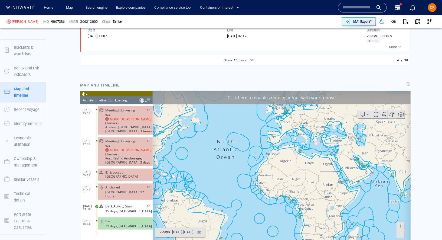
click at [130, 204] on span "Dark Activity Start" at bounding box center [118, 206] width 27 height 4
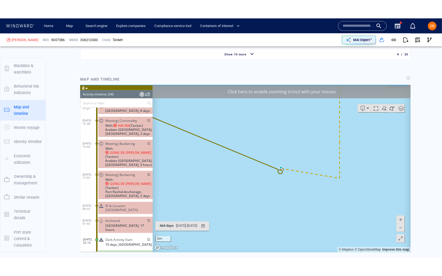
scroll to position [568, 0]
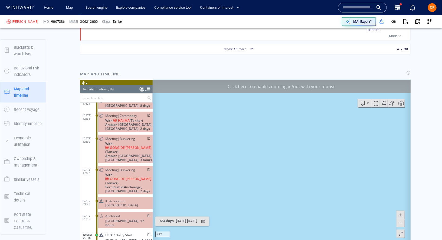
drag, startPoint x: 257, startPoint y: 187, endPoint x: 342, endPoint y: 147, distance: 94.0
click at [343, 150] on canvas "Map" at bounding box center [281, 163] width 258 height 168
drag, startPoint x: 235, startPoint y: 164, endPoint x: 315, endPoint y: 146, distance: 81.9
click at [315, 147] on canvas "Map" at bounding box center [281, 163] width 258 height 168
click at [404, 234] on button at bounding box center [400, 233] width 8 height 8
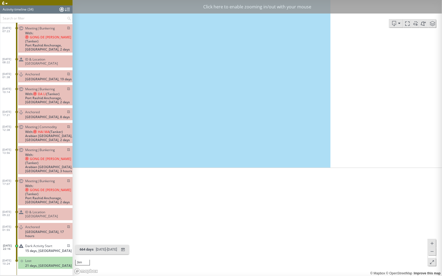
scroll to position [375, 0]
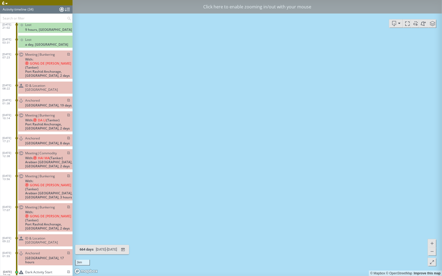
click at [276, 10] on div "Click here to enable zooming in/out with your mouse" at bounding box center [258, 7] width 370 height 14
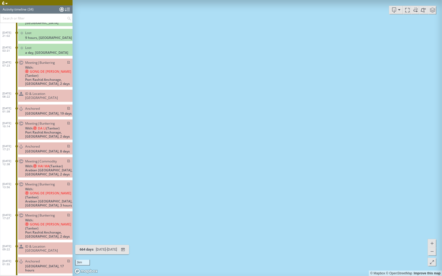
scroll to position [379, 0]
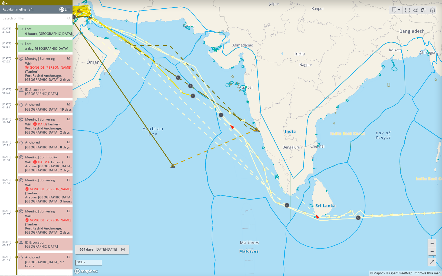
click at [41, 239] on span "Dark Activity Start" at bounding box center [38, 277] width 27 height 4
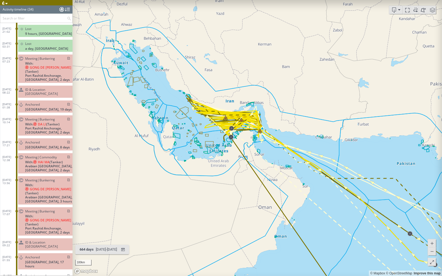
click at [61, 10] on div at bounding box center [62, 9] width 4 height 8
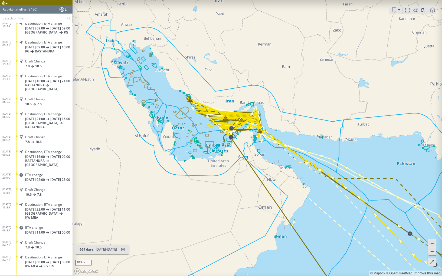
click at [49, 20] on input "text" at bounding box center [33, 18] width 67 height 9
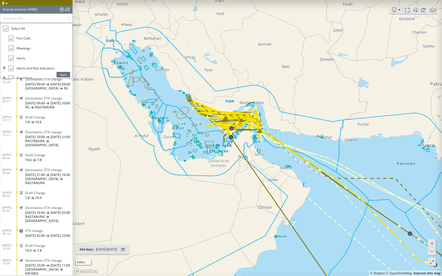
click at [4, 28] on div at bounding box center [5, 29] width 5 height 6
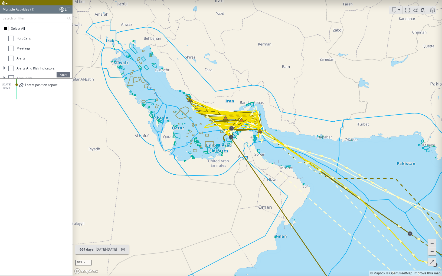
click at [31, 19] on input "text" at bounding box center [33, 18] width 67 height 9
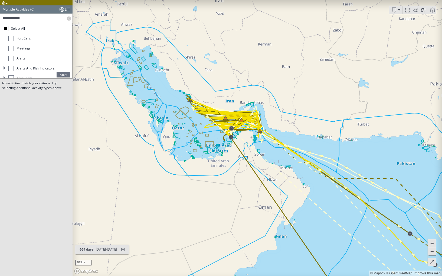
type input "**********"
click at [4, 70] on ul "Select All Port Calls Meetings Alerts Alerts and Risk Indicators Area Visits Re…" at bounding box center [36, 50] width 72 height 55
click at [3, 70] on ul "Select All Port Calls Meetings Alerts Alerts and Risk Indicators Area Visits Re…" at bounding box center [36, 50] width 72 height 55
click at [4, 71] on span at bounding box center [4, 72] width 3 height 3
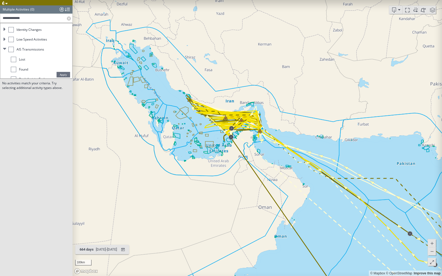
scroll to position [95, 0]
click at [13, 63] on div at bounding box center [13, 62] width 5 height 5
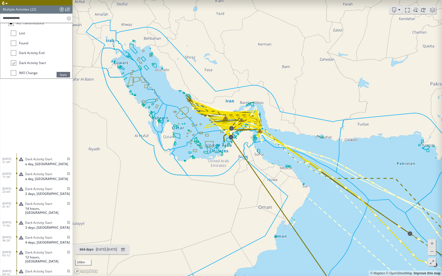
scroll to position [131, 0]
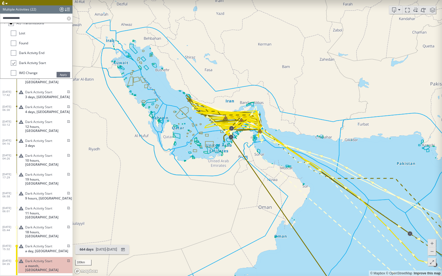
click at [62, 73] on span "Apply" at bounding box center [64, 74] width 14 height 5
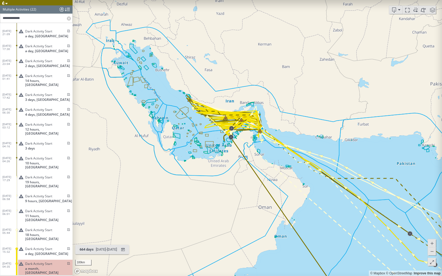
click at [40, 239] on span "a month, [GEOGRAPHIC_DATA]" at bounding box center [48, 271] width 47 height 8
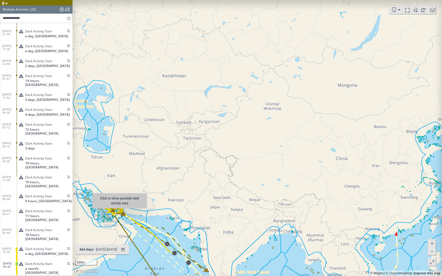
drag, startPoint x: 117, startPoint y: 211, endPoint x: 182, endPoint y: 174, distance: 75.1
click at [182, 175] on canvas "Map" at bounding box center [258, 138] width 370 height 276
